Goal: Information Seeking & Learning: Learn about a topic

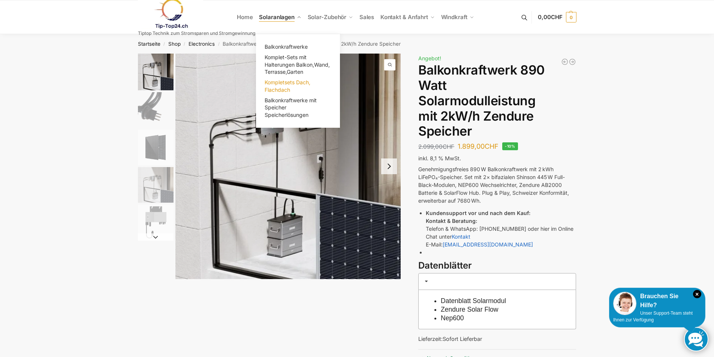
click at [296, 83] on span "Kompletsets Dach, Flachdach" at bounding box center [287, 86] width 46 height 14
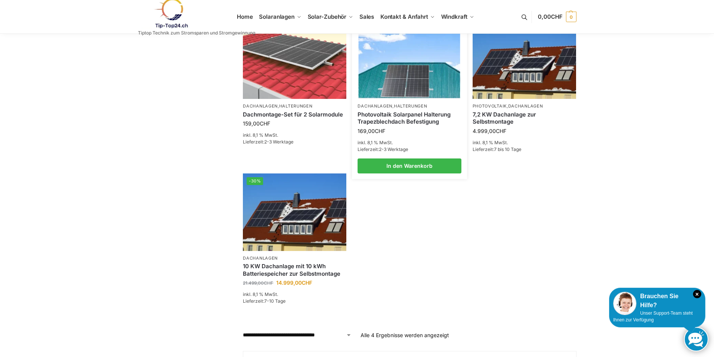
scroll to position [187, 0]
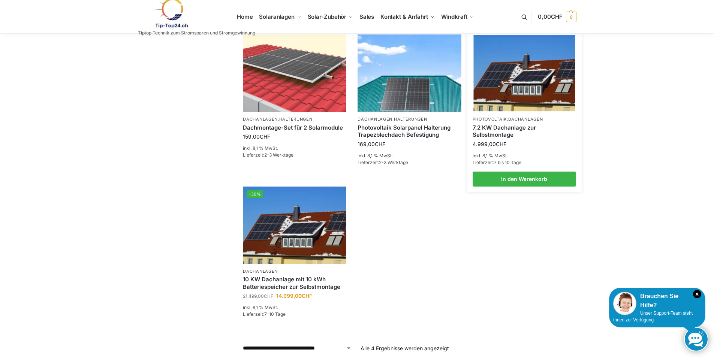
click at [504, 128] on link "7,2 KW Dachanlage zur Selbstmontage" at bounding box center [523, 131] width 103 height 15
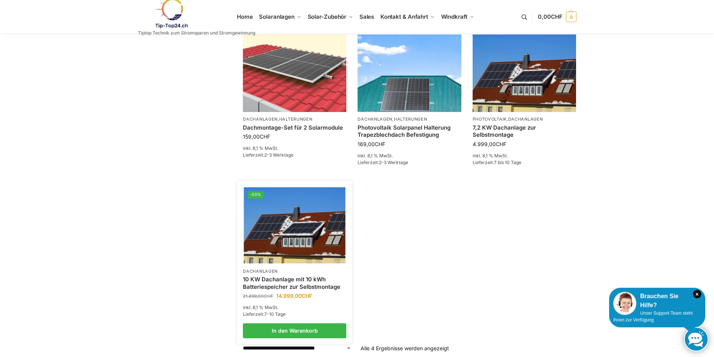
click at [295, 282] on link "10 KW Dachanlage mit 10 kWh Batteriespeicher zur Selbstmontage" at bounding box center [294, 283] width 103 height 15
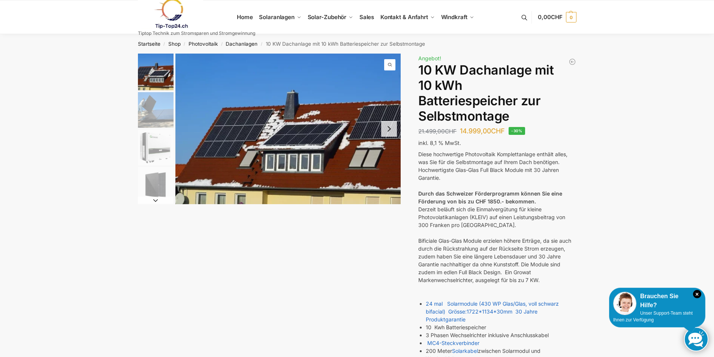
click at [391, 128] on button "Next slide" at bounding box center [389, 129] width 16 height 16
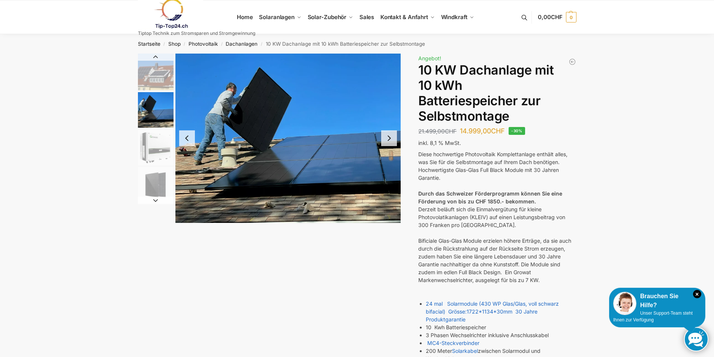
click at [392, 143] on button "Next slide" at bounding box center [389, 138] width 16 height 16
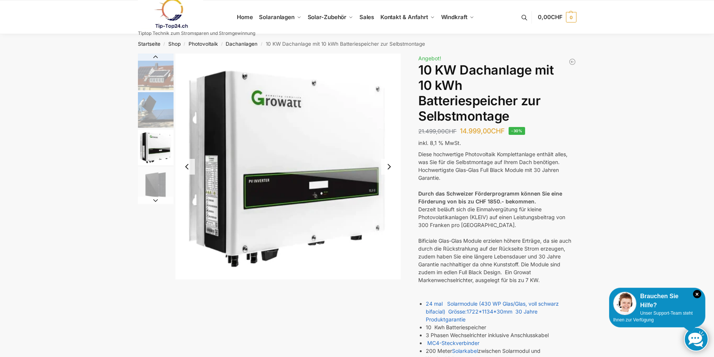
click at [389, 166] on button "Next slide" at bounding box center [389, 167] width 16 height 16
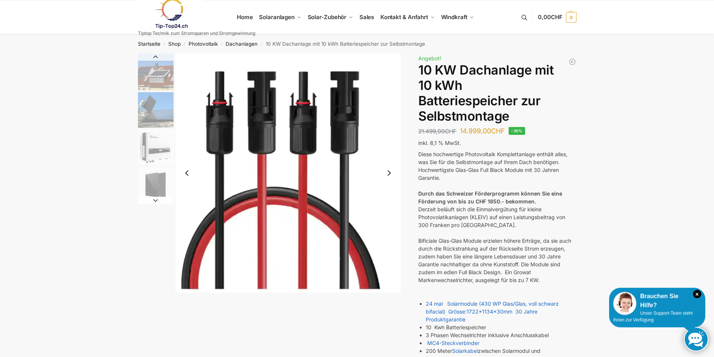
click at [389, 172] on button "Next slide" at bounding box center [389, 173] width 16 height 16
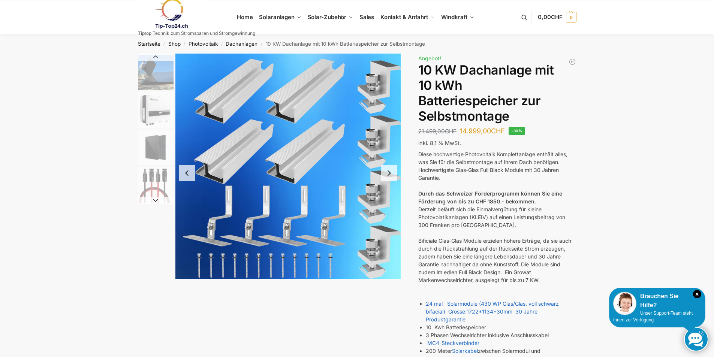
click at [389, 172] on button "Next slide" at bounding box center [389, 173] width 16 height 16
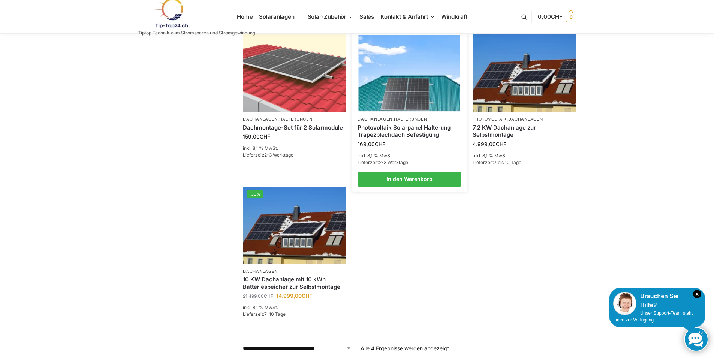
click at [412, 133] on link "Photovoltaik Solarpanel Halterung Trapezblechdach Befestigung" at bounding box center [408, 131] width 103 height 15
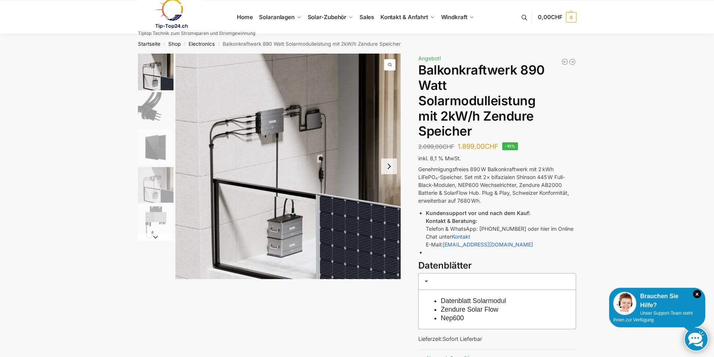
drag, startPoint x: 0, startPoint y: 0, endPoint x: 245, endPoint y: 16, distance: 245.5
click at [245, 15] on link at bounding box center [196, 14] width 117 height 30
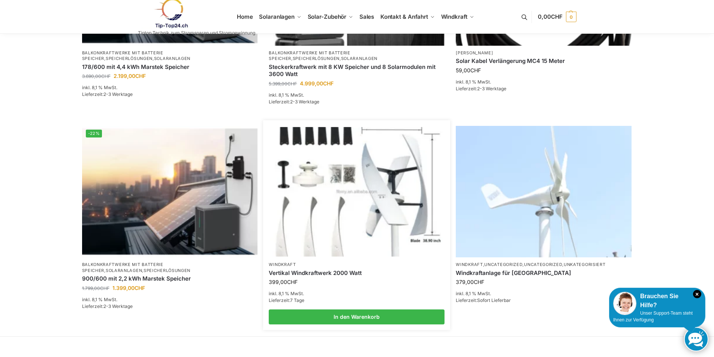
scroll to position [450, 0]
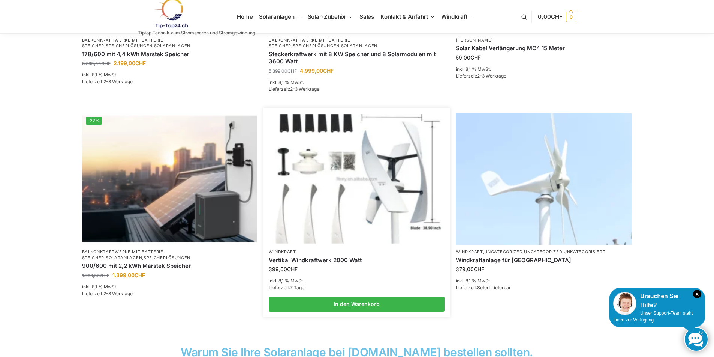
click at [342, 221] on img at bounding box center [356, 178] width 172 height 129
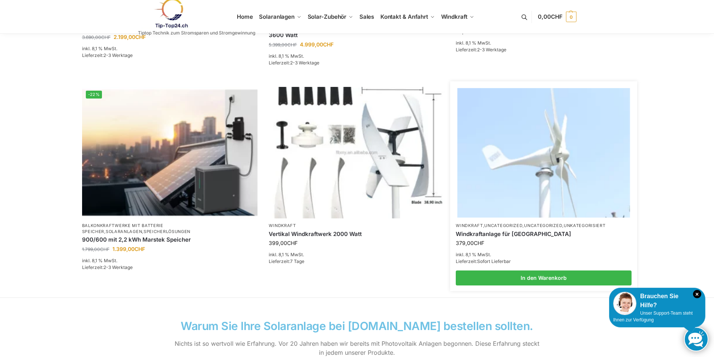
scroll to position [487, 0]
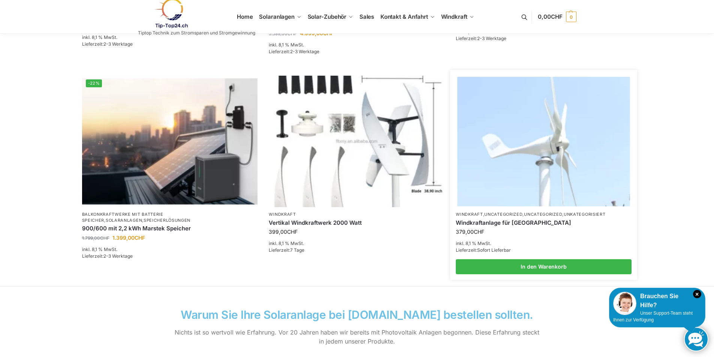
click at [534, 179] on img at bounding box center [543, 141] width 172 height 129
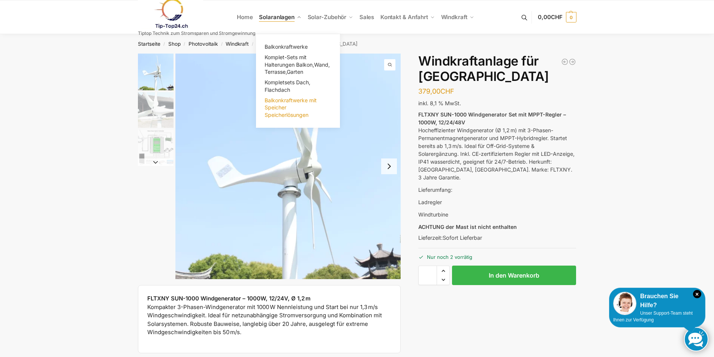
click at [279, 102] on span "Balkonkraftwerke mit Speicher Speicherlösungen" at bounding box center [290, 107] width 52 height 21
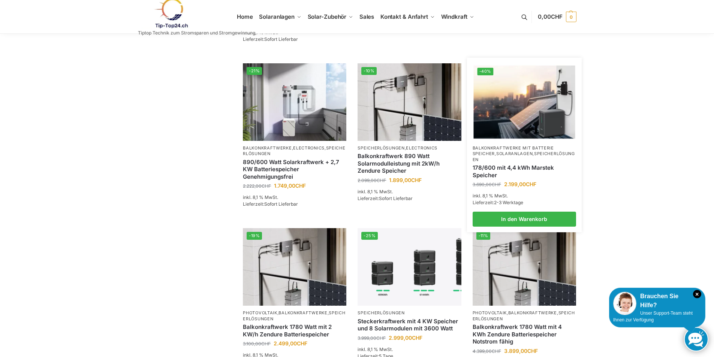
scroll to position [225, 0]
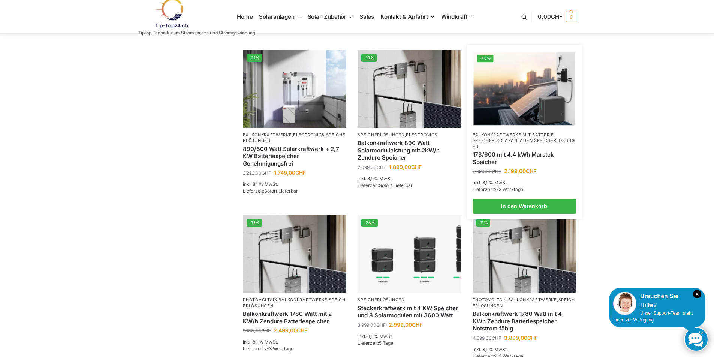
click at [500, 138] on link "Speicherlösungen" at bounding box center [523, 143] width 102 height 11
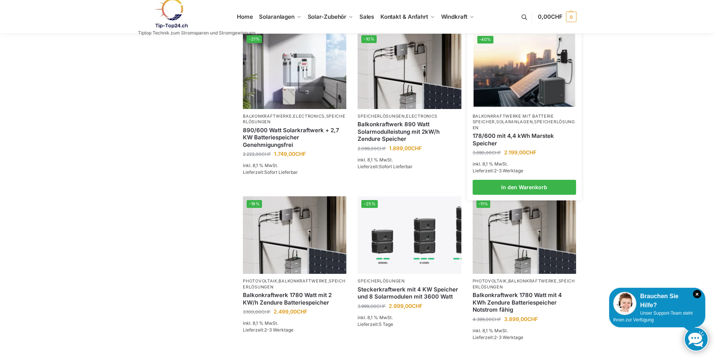
scroll to position [140, 0]
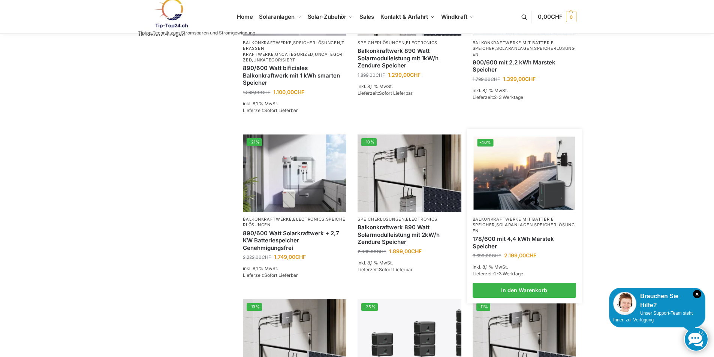
click at [510, 222] on link "Solaranlagen" at bounding box center [514, 224] width 36 height 5
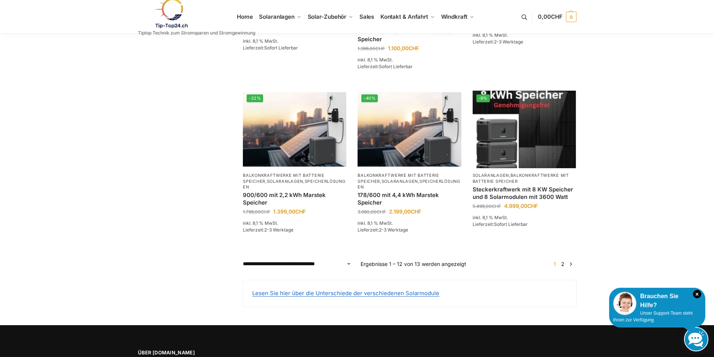
scroll to position [637, 0]
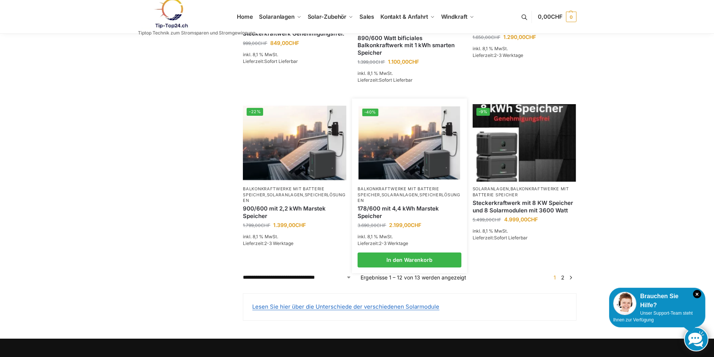
click at [394, 192] on link "Solaranlagen" at bounding box center [399, 194] width 36 height 5
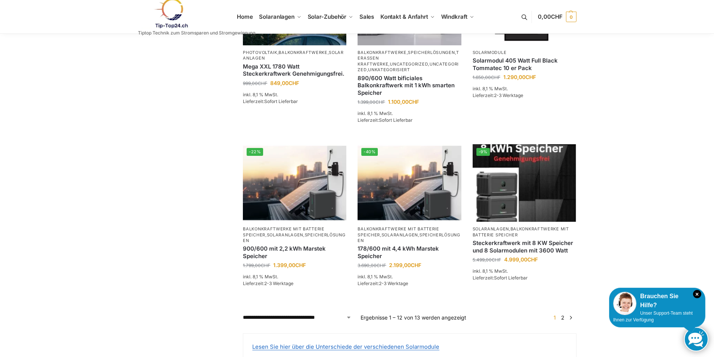
scroll to position [569, 0]
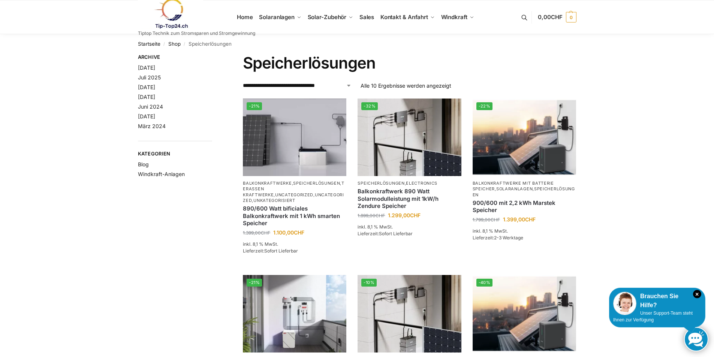
scroll to position [140, 0]
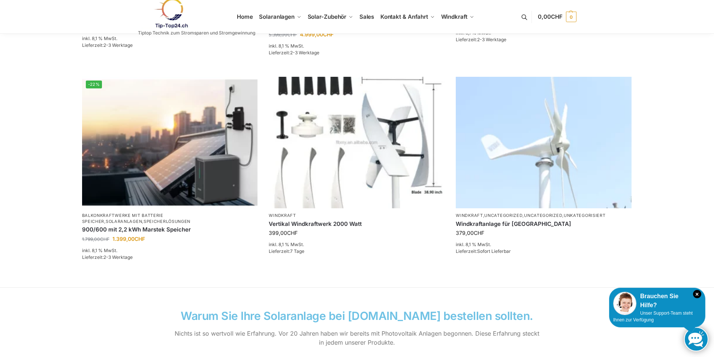
scroll to position [487, 0]
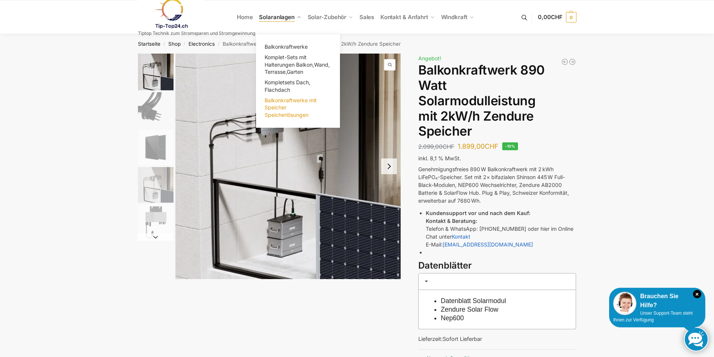
click at [283, 103] on link "Balkonkraftwerke mit Speicher Speicherlösungen" at bounding box center [297, 107] width 75 height 25
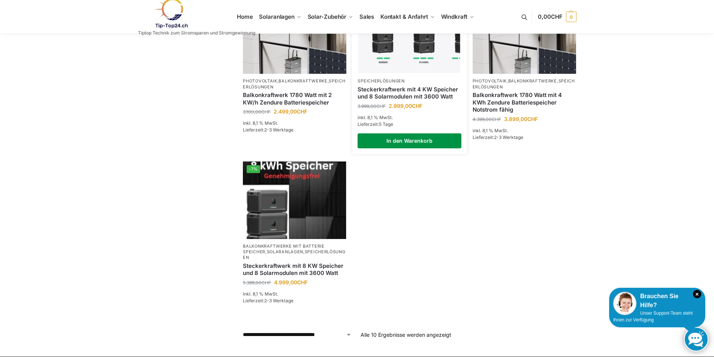
scroll to position [450, 0]
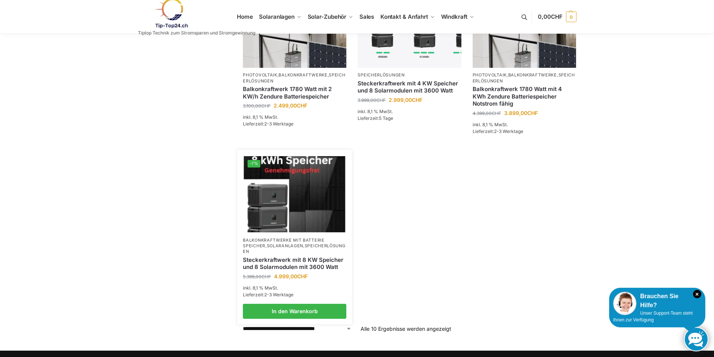
click at [292, 219] on img at bounding box center [295, 194] width 102 height 76
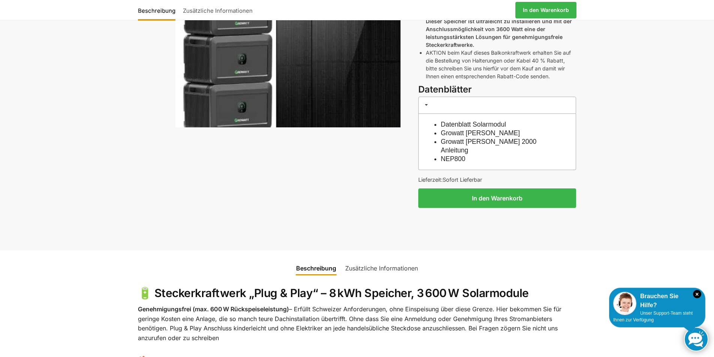
scroll to position [262, 0]
click at [364, 260] on link "Zusätzliche Informationen" at bounding box center [382, 269] width 82 height 18
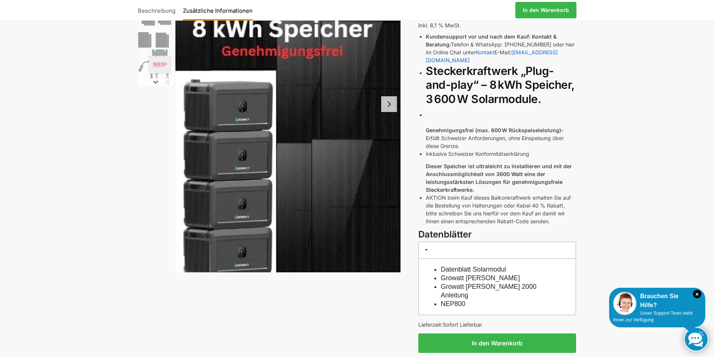
scroll to position [112, 0]
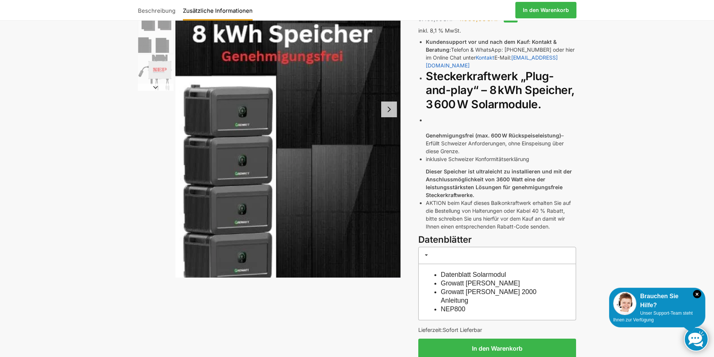
click at [392, 109] on button "Next slide" at bounding box center [389, 110] width 16 height 16
click at [392, 109] on div at bounding box center [288, 109] width 226 height 336
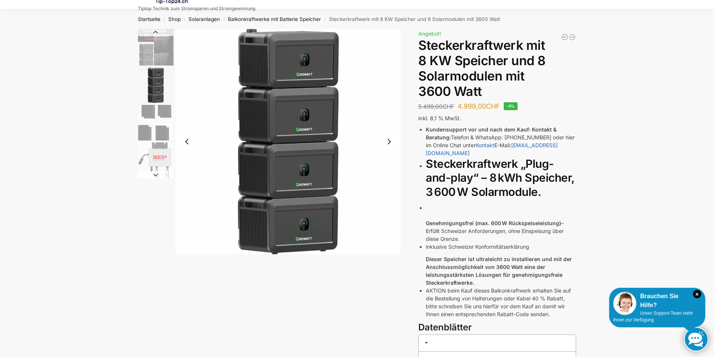
scroll to position [0, 0]
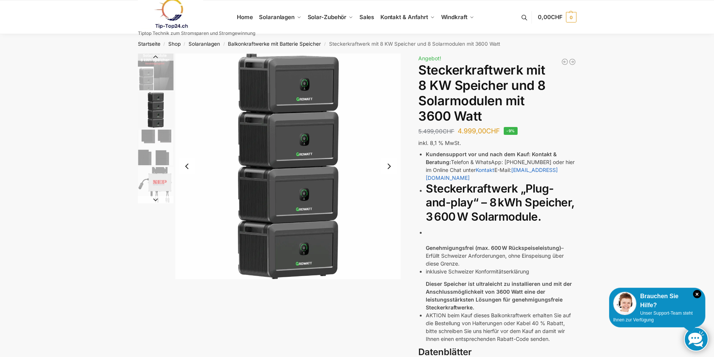
click at [388, 164] on button "Next slide" at bounding box center [389, 166] width 16 height 16
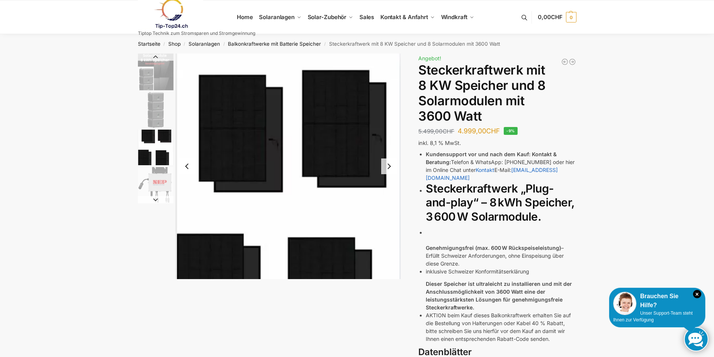
click at [388, 164] on button "Next slide" at bounding box center [389, 166] width 16 height 16
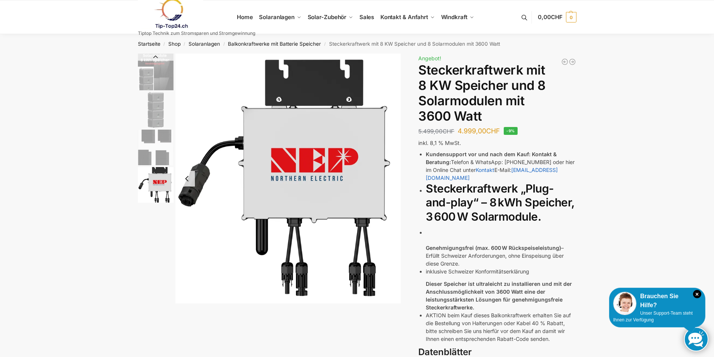
click at [192, 179] on button "Previous slide" at bounding box center [187, 179] width 16 height 16
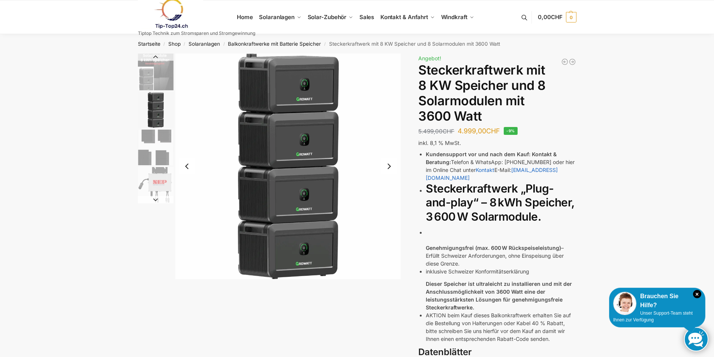
click at [389, 165] on button "Next slide" at bounding box center [389, 166] width 16 height 16
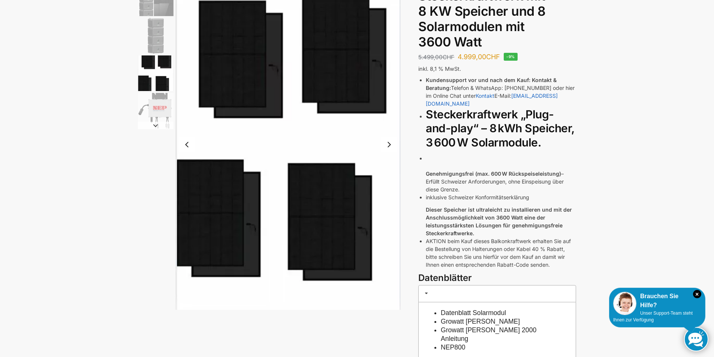
scroll to position [75, 0]
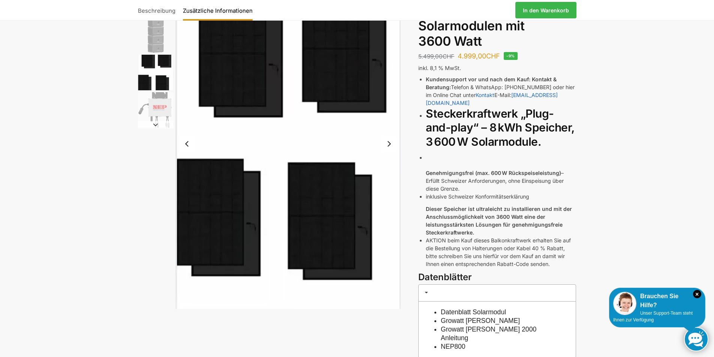
click at [389, 142] on button "Next slide" at bounding box center [389, 144] width 16 height 16
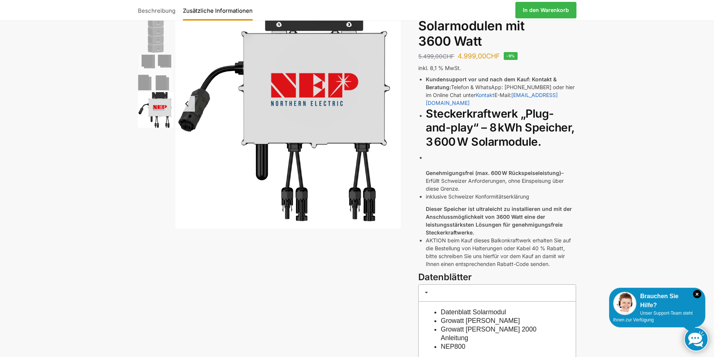
click at [389, 142] on img "4 / 4" at bounding box center [288, 104] width 226 height 250
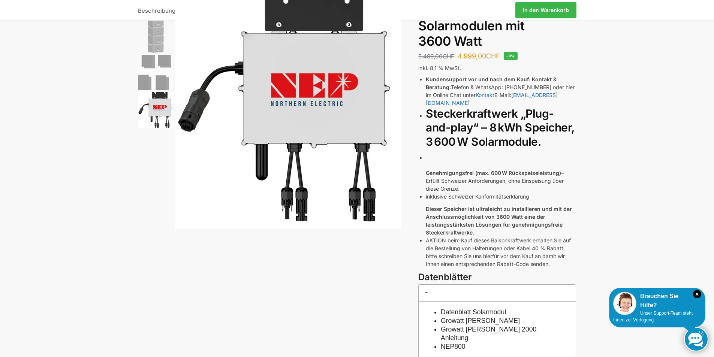
click at [389, 142] on img at bounding box center [288, 104] width 226 height 250
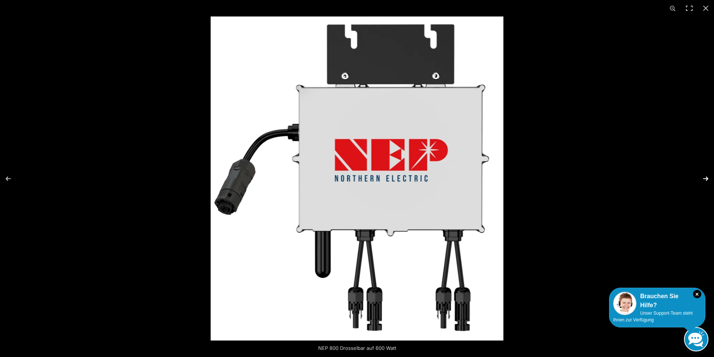
click at [705, 177] on button "Next (arrow right)" at bounding box center [700, 178] width 26 height 37
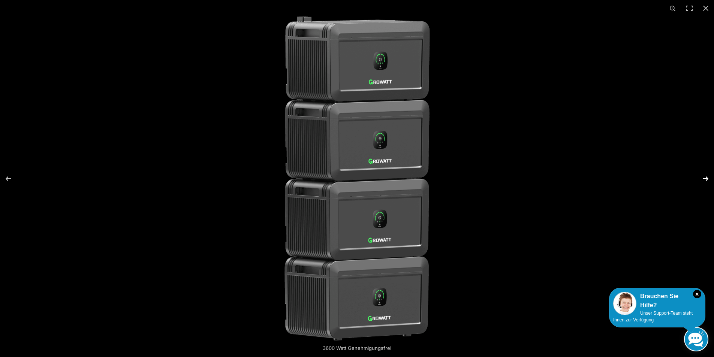
click at [706, 177] on button "Next (arrow right)" at bounding box center [700, 178] width 26 height 37
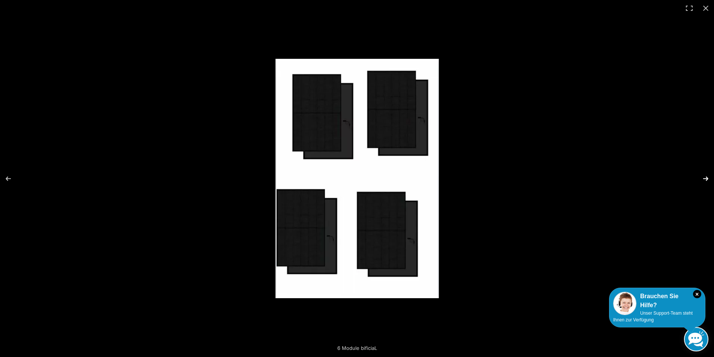
click at [706, 177] on button "Next (arrow right)" at bounding box center [700, 178] width 26 height 37
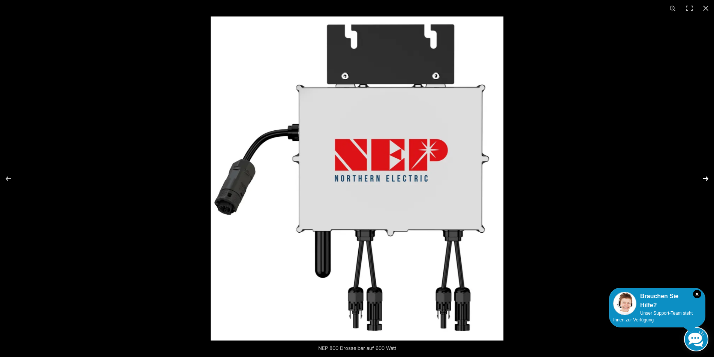
click at [706, 177] on button "Next (arrow right)" at bounding box center [700, 178] width 26 height 37
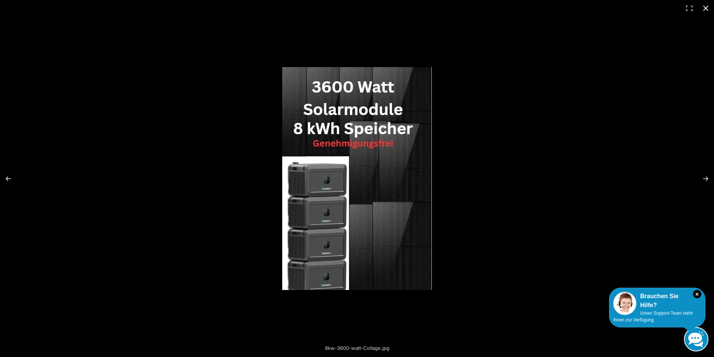
click at [704, 8] on button "Close (Esc)" at bounding box center [705, 8] width 16 height 16
